Goal: Check status: Check status

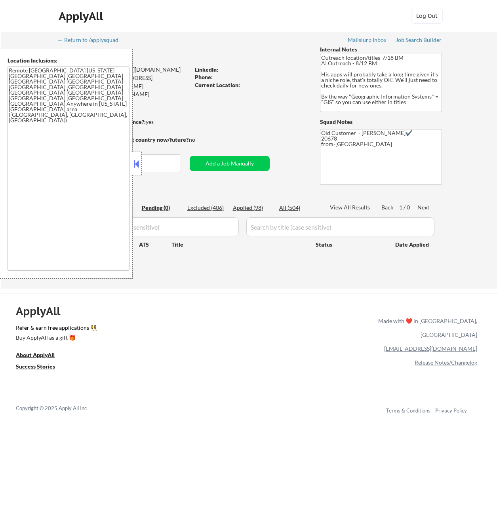
click at [137, 165] on button at bounding box center [136, 164] width 9 height 12
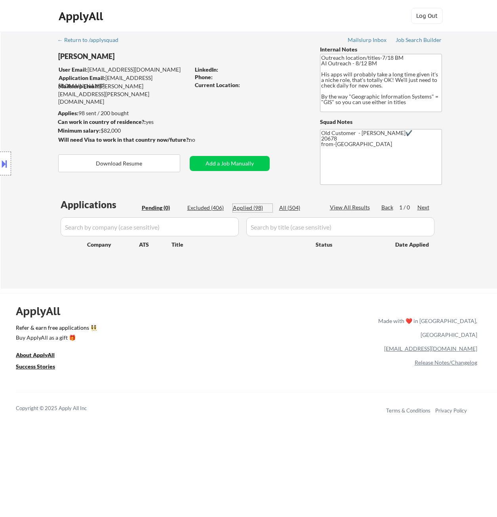
click at [250, 207] on div "Applied (98)" at bounding box center [253, 208] width 40 height 8
select select ""applied""
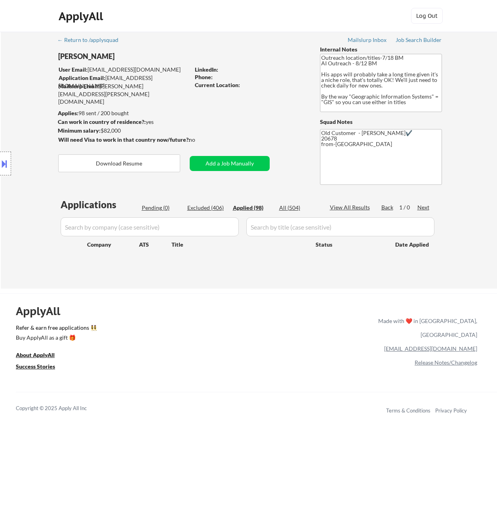
select select ""applied""
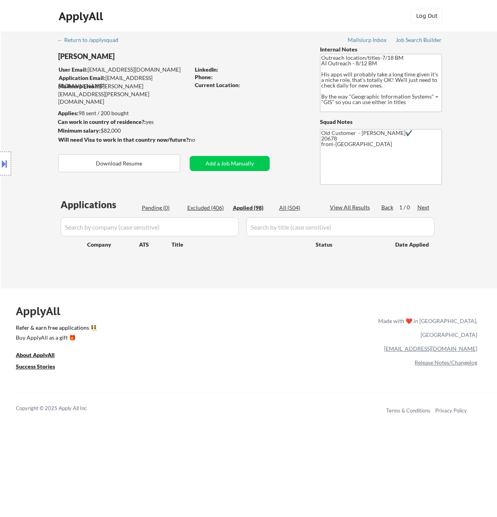
select select ""applied""
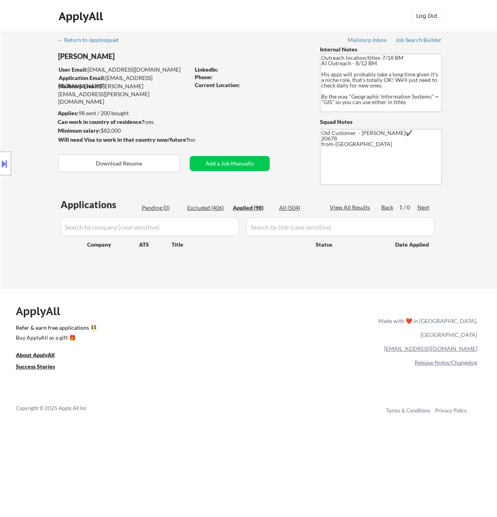
select select ""applied""
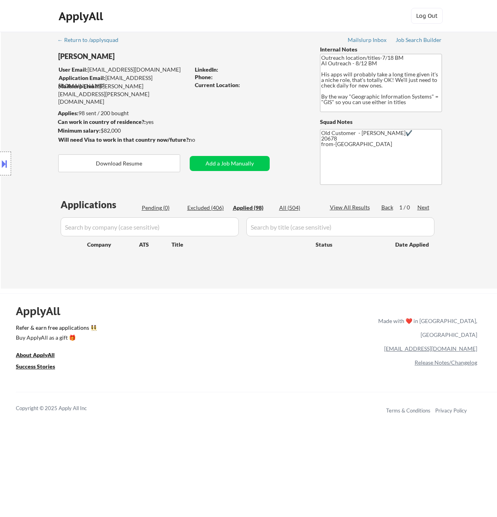
select select ""applied""
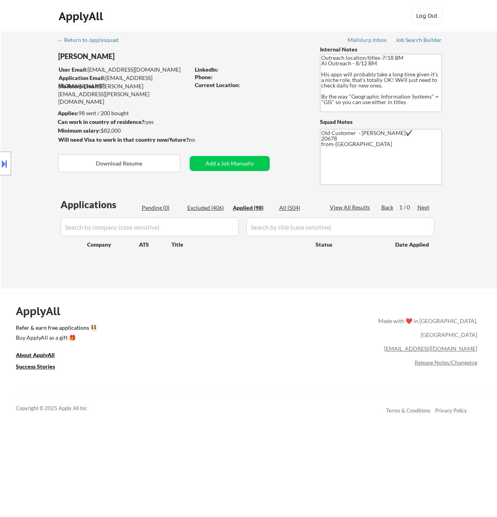
select select ""applied""
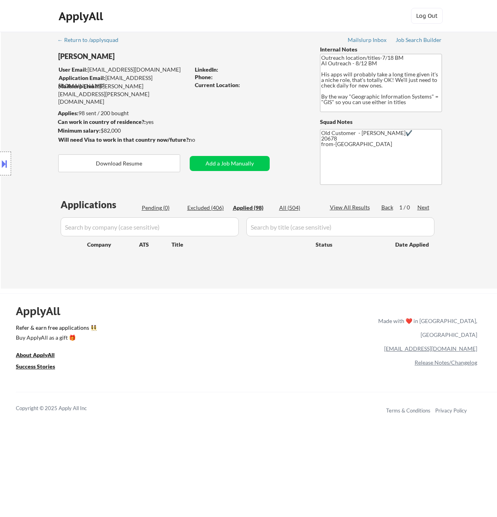
select select ""applied""
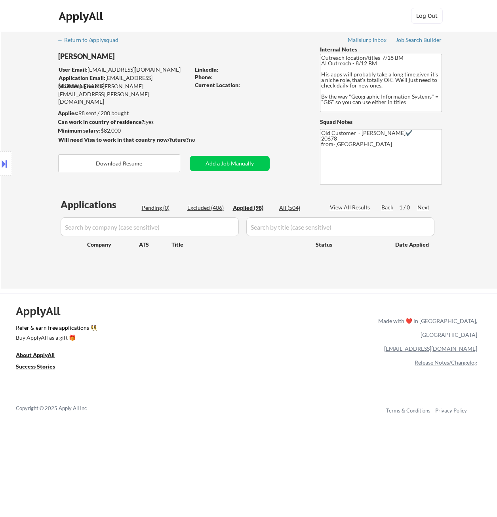
select select ""applied""
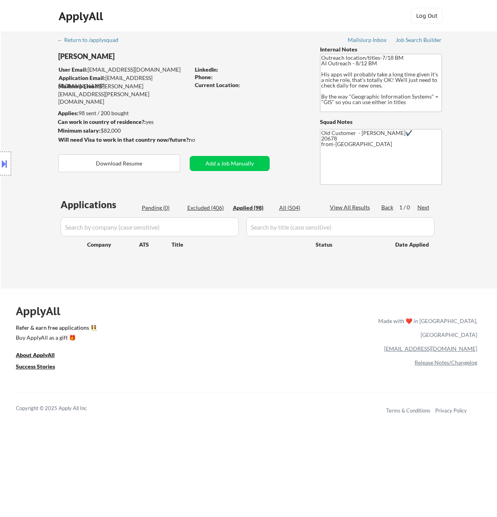
select select ""applied""
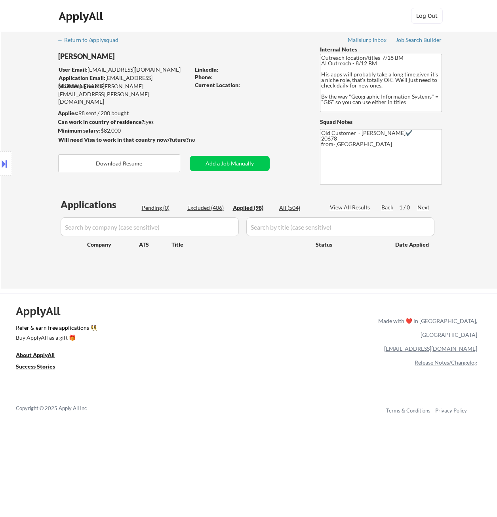
select select ""applied""
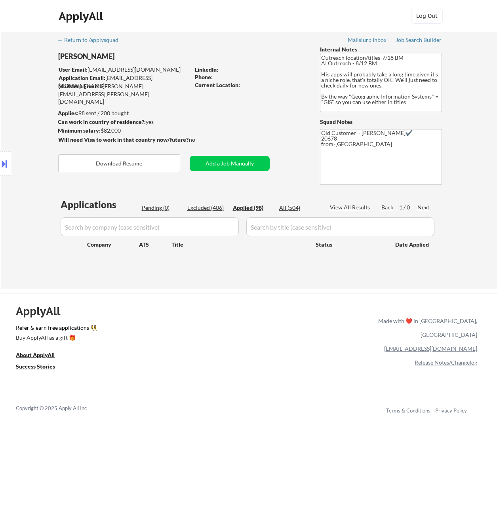
select select ""applied""
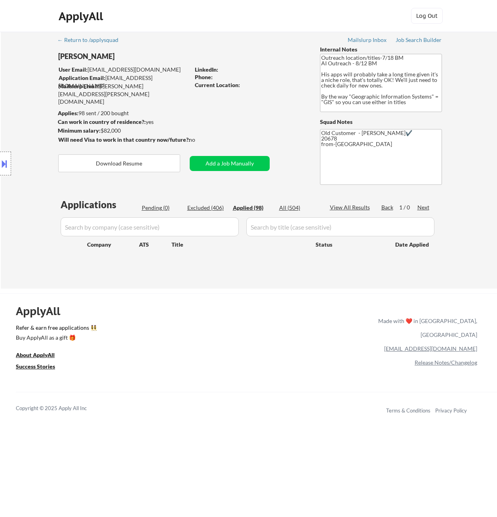
select select ""applied""
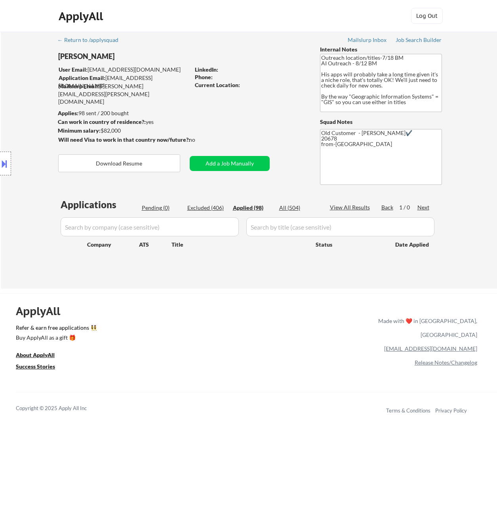
select select ""applied""
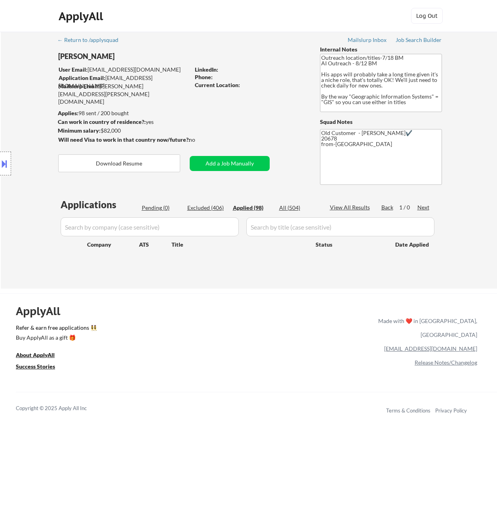
select select ""applied""
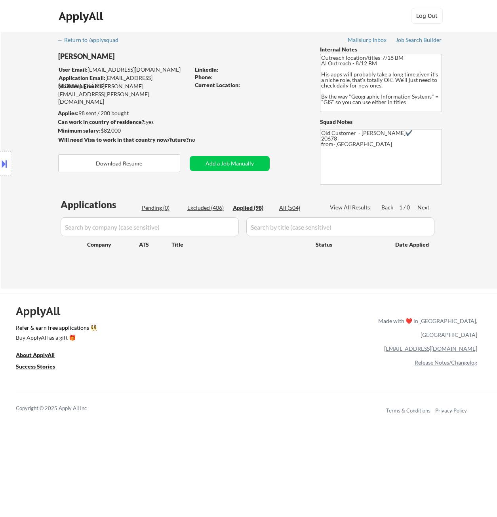
select select ""applied""
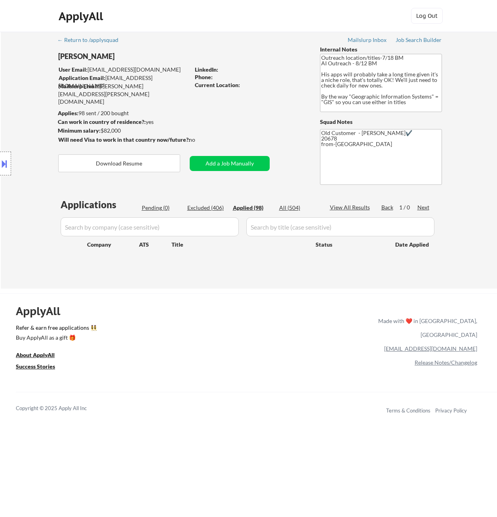
select select ""applied""
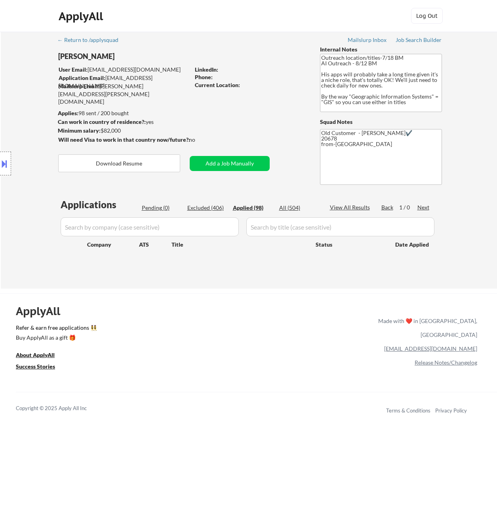
select select ""applied""
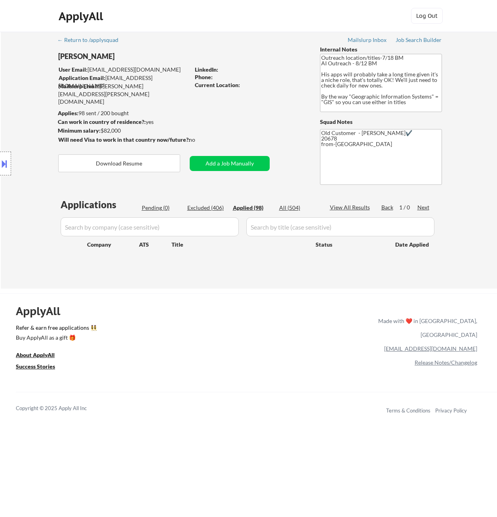
select select ""applied""
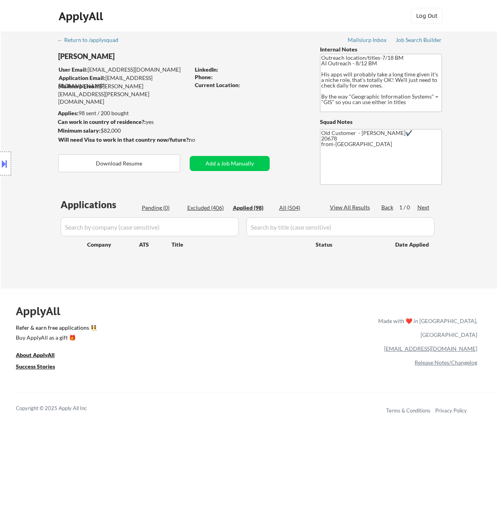
select select ""applied""
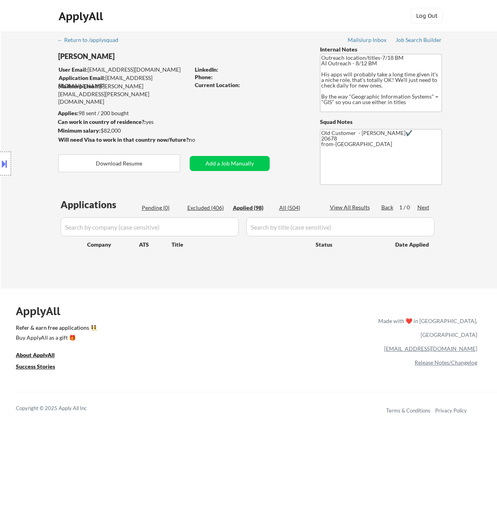
select select ""applied""
